Goal: Task Accomplishment & Management: Use online tool/utility

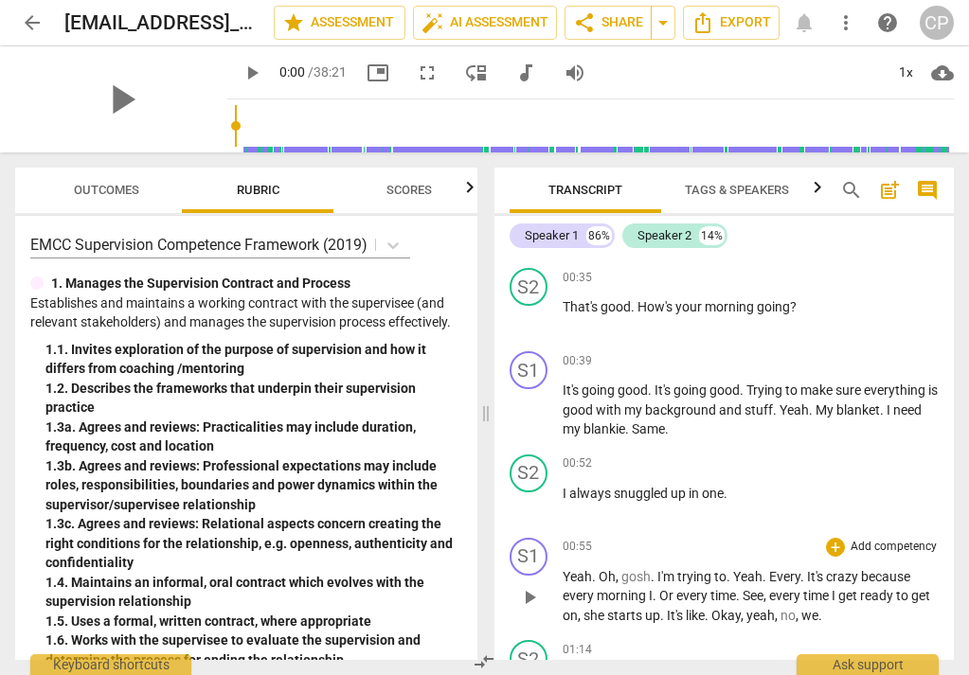
scroll to position [246, 0]
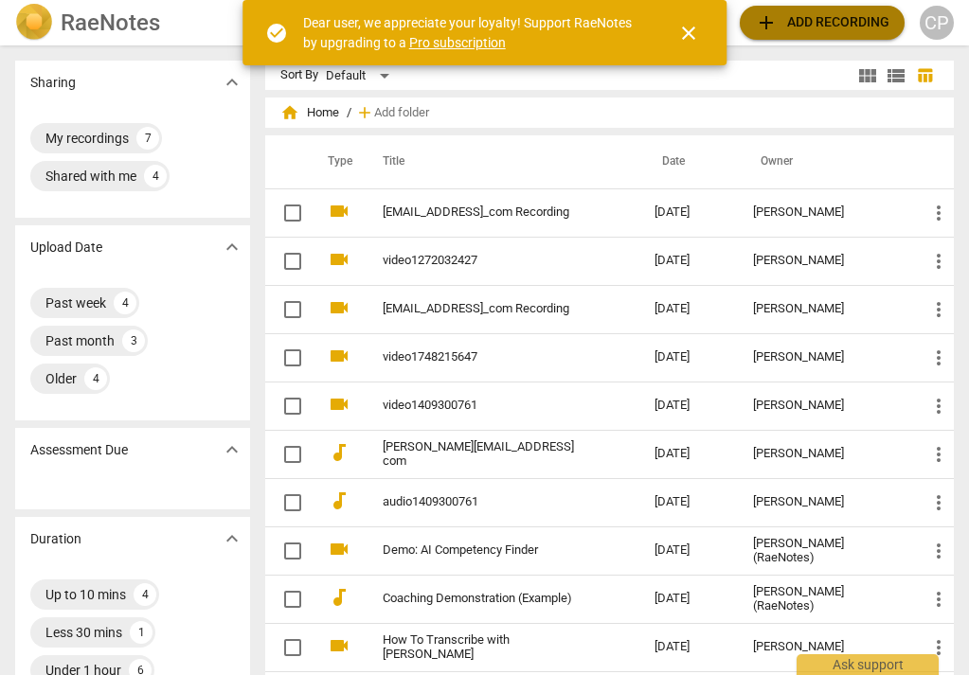
click at [784, 21] on span "add Add recording" at bounding box center [822, 22] width 135 height 23
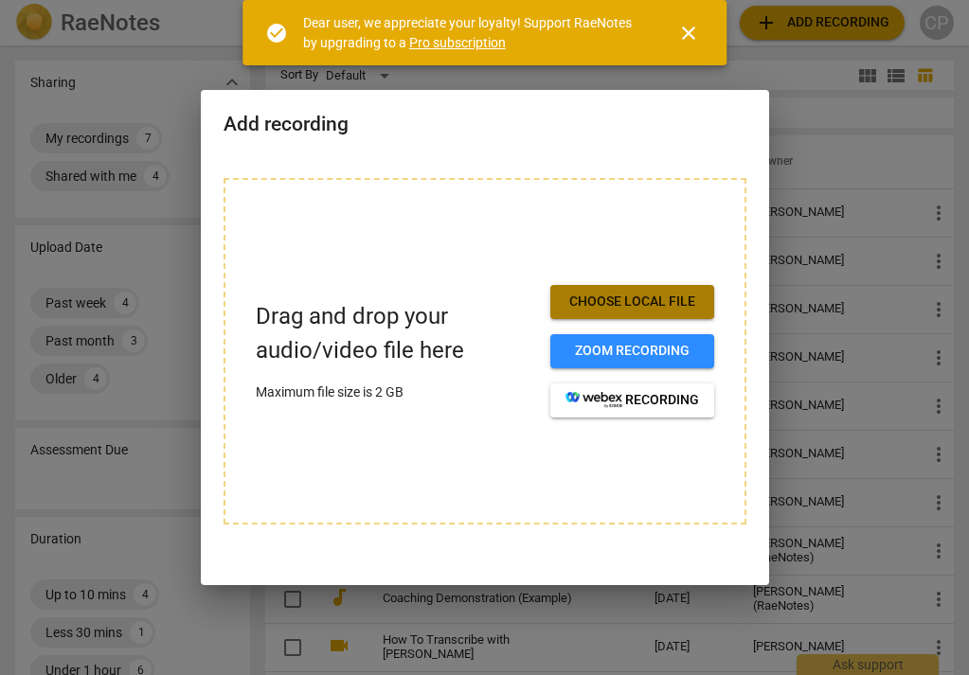
click at [608, 298] on span "Choose local file" at bounding box center [633, 302] width 134 height 19
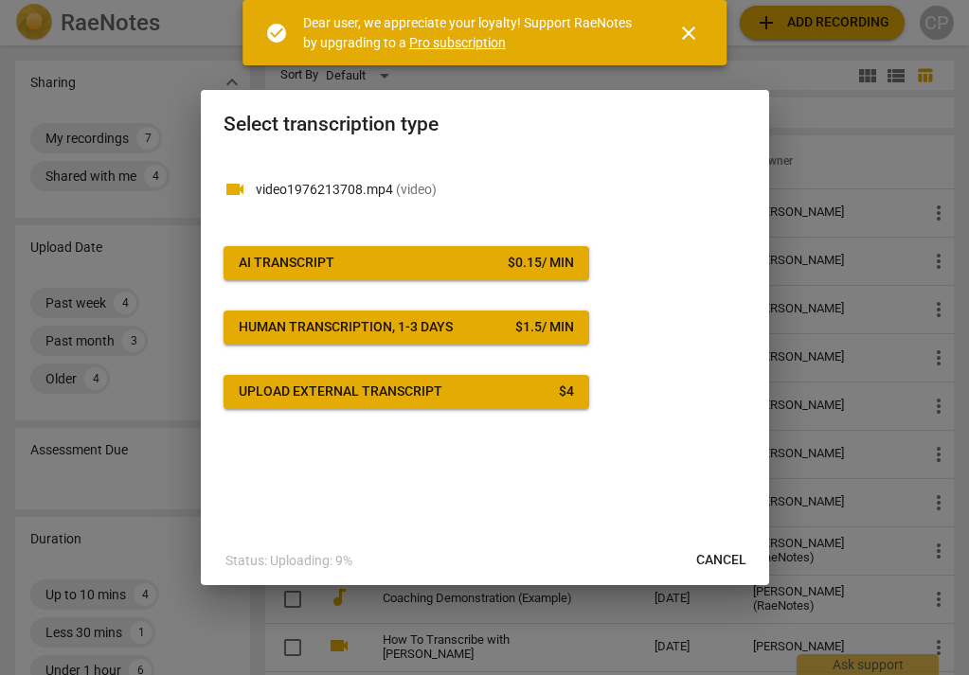
click at [478, 254] on span "AI Transcript $ 0.15 / min" at bounding box center [406, 263] width 335 height 19
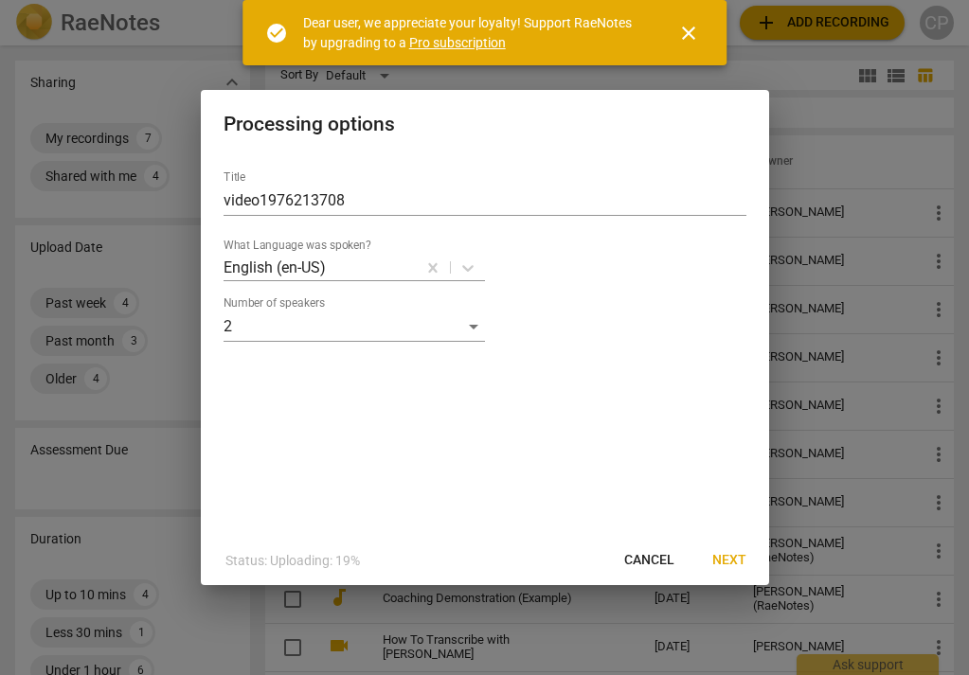
click at [724, 560] on span "Next" at bounding box center [729, 560] width 34 height 19
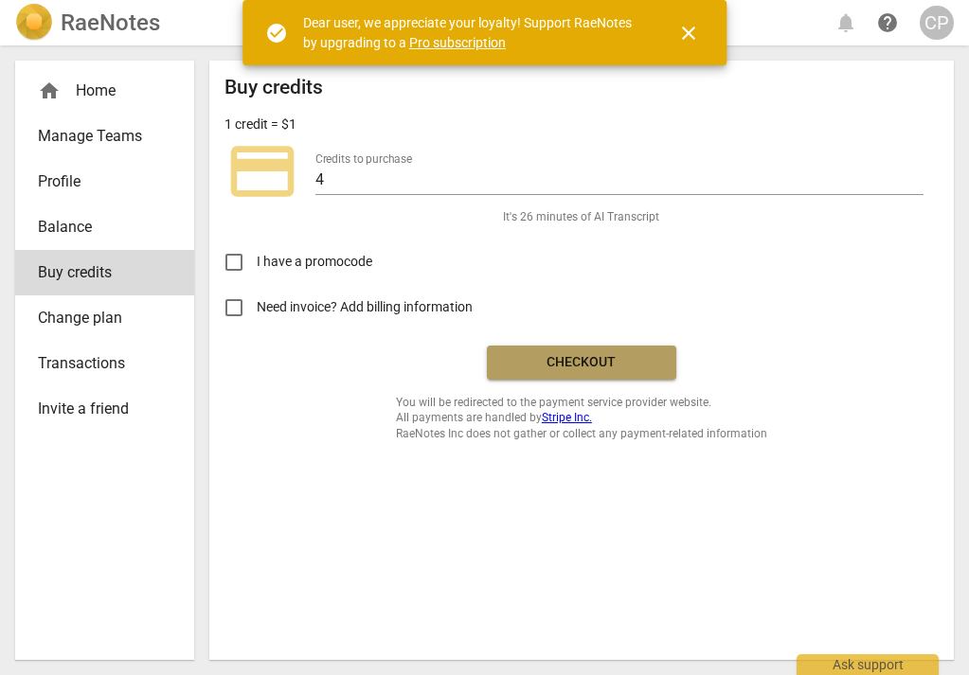
click at [577, 365] on span "Checkout" at bounding box center [581, 362] width 159 height 19
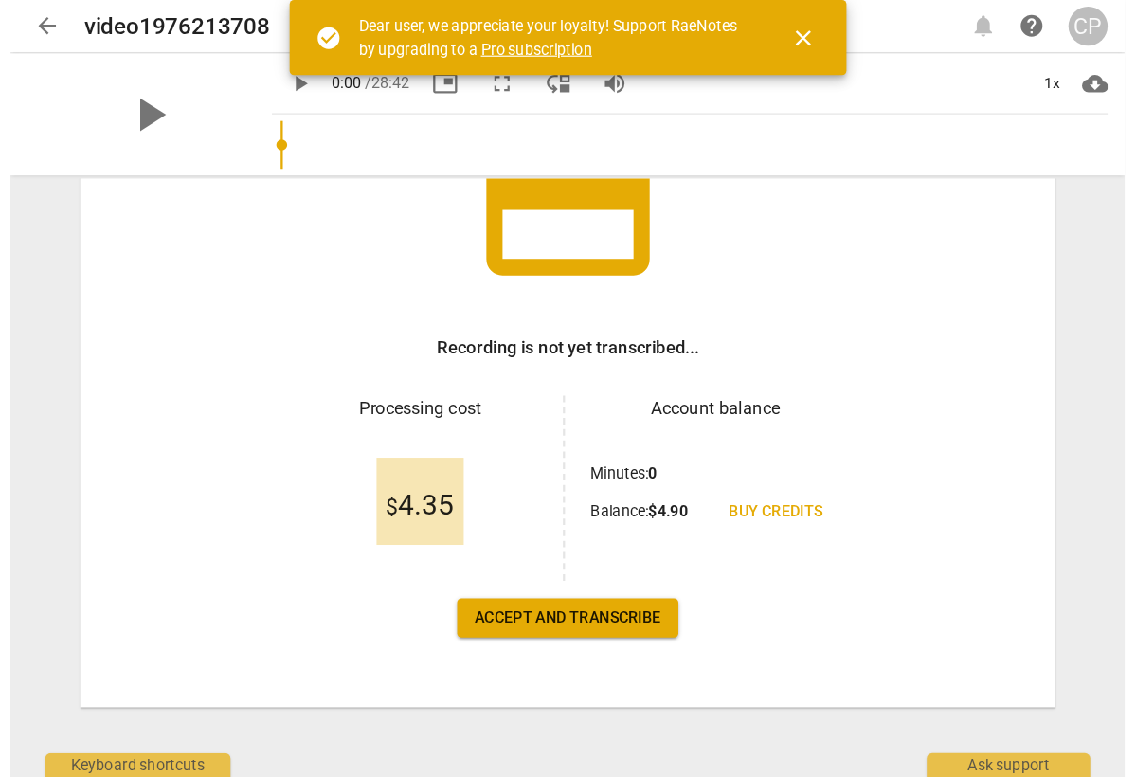
scroll to position [179, 0]
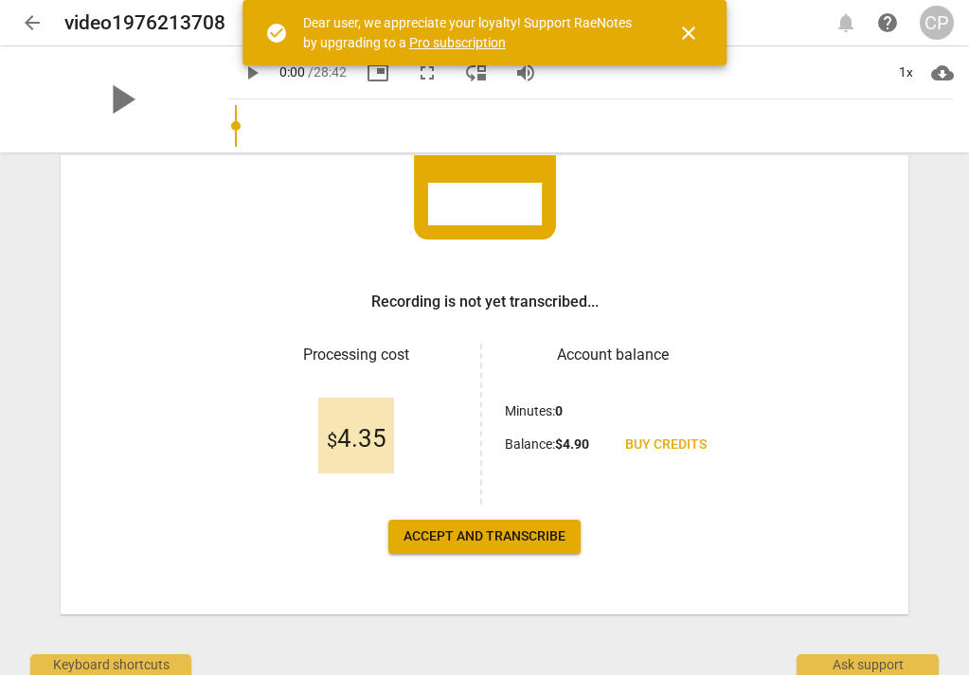
click at [493, 531] on span "Accept and transcribe" at bounding box center [485, 537] width 162 height 19
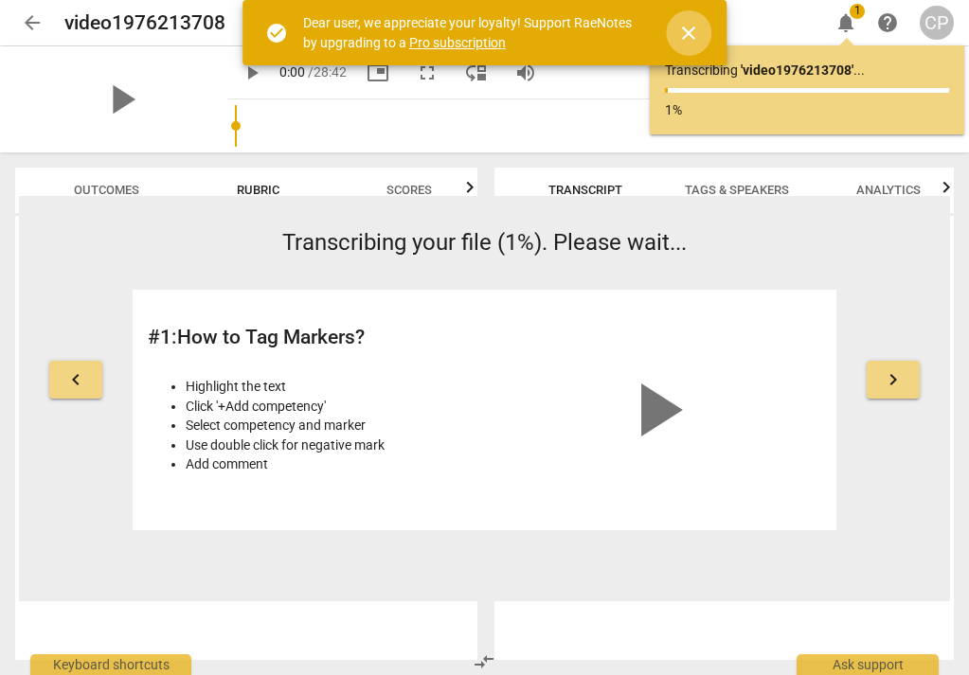
click at [691, 34] on span "close" at bounding box center [688, 33] width 23 height 23
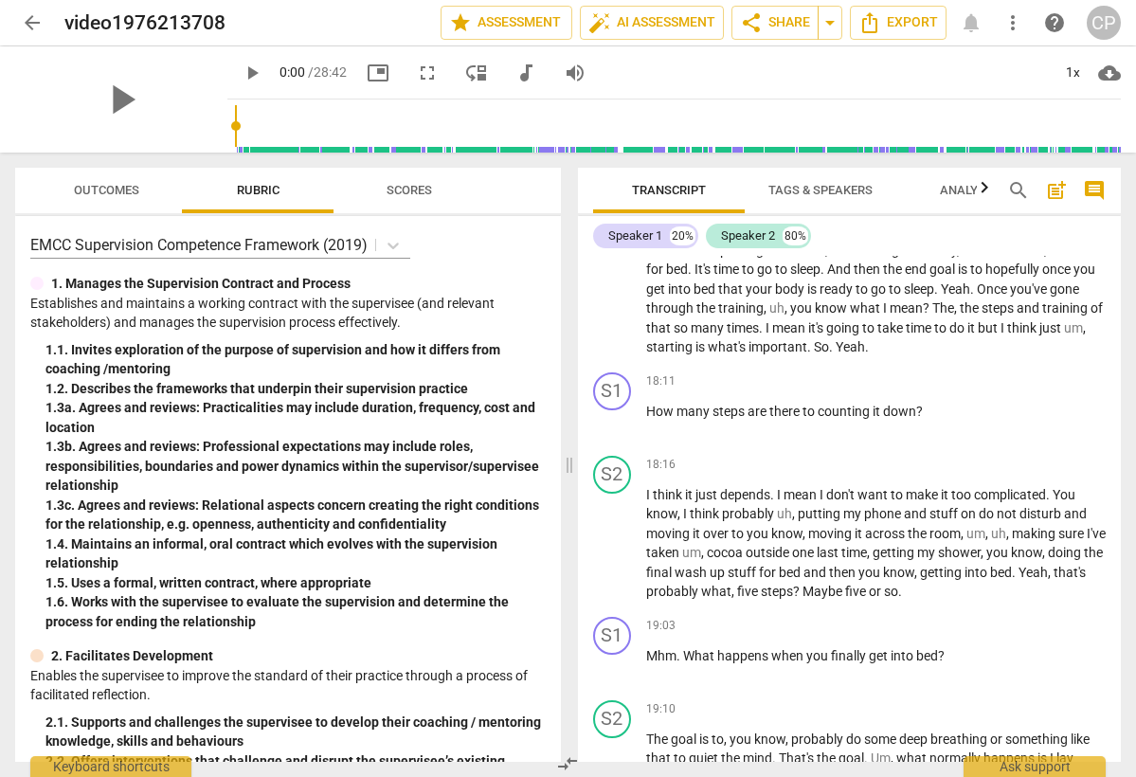
scroll to position [0, 0]
